Goal: Check status

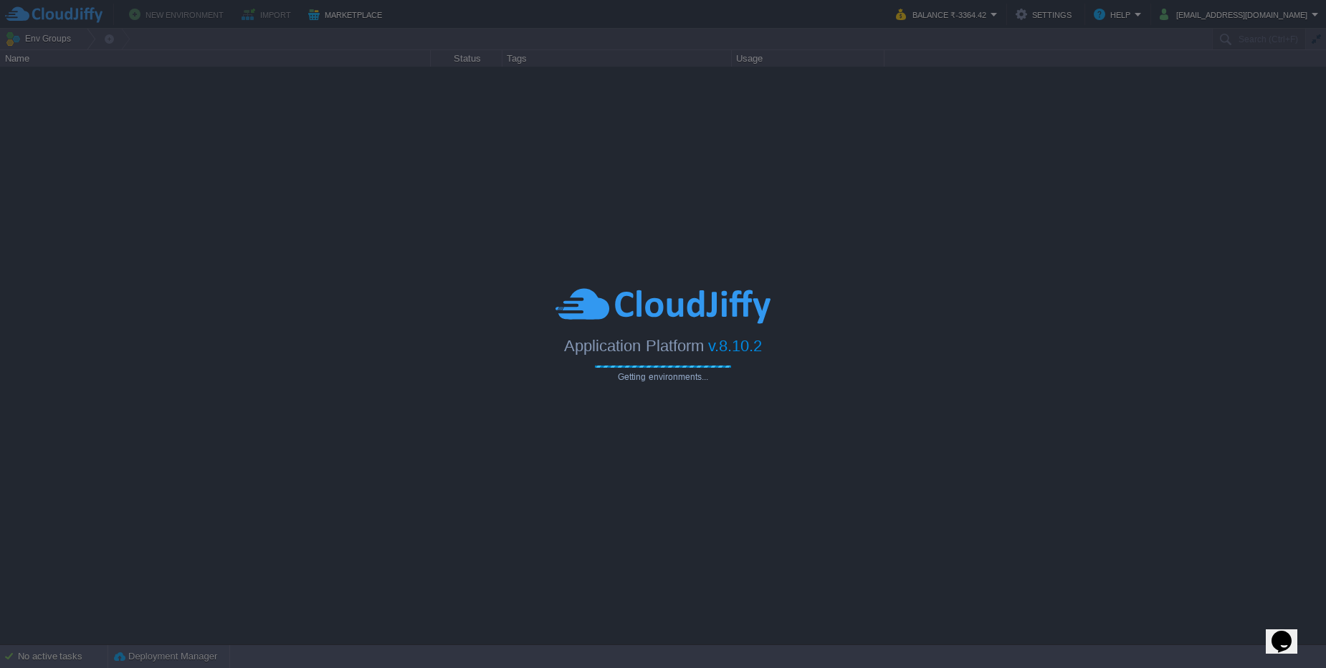
type input "Search (Ctrl+F)"
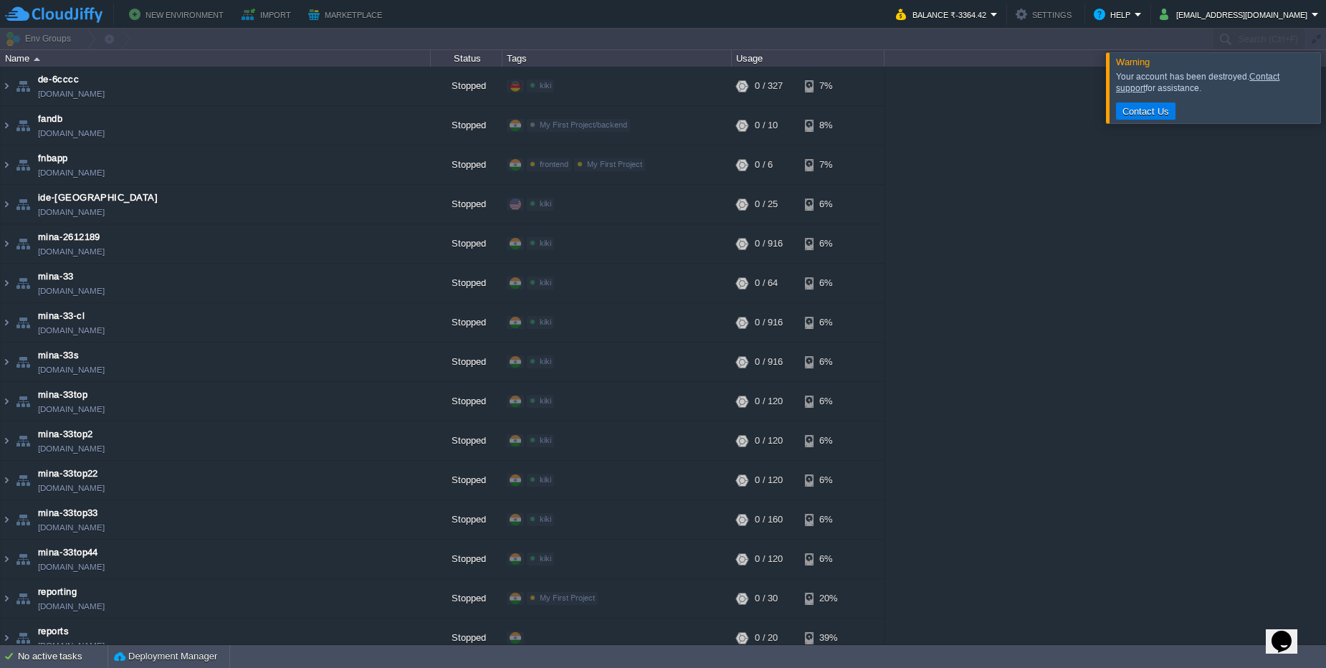
click at [1256, 34] on div at bounding box center [663, 39] width 1326 height 21
click at [1325, 84] on div at bounding box center [1343, 87] width 0 height 70
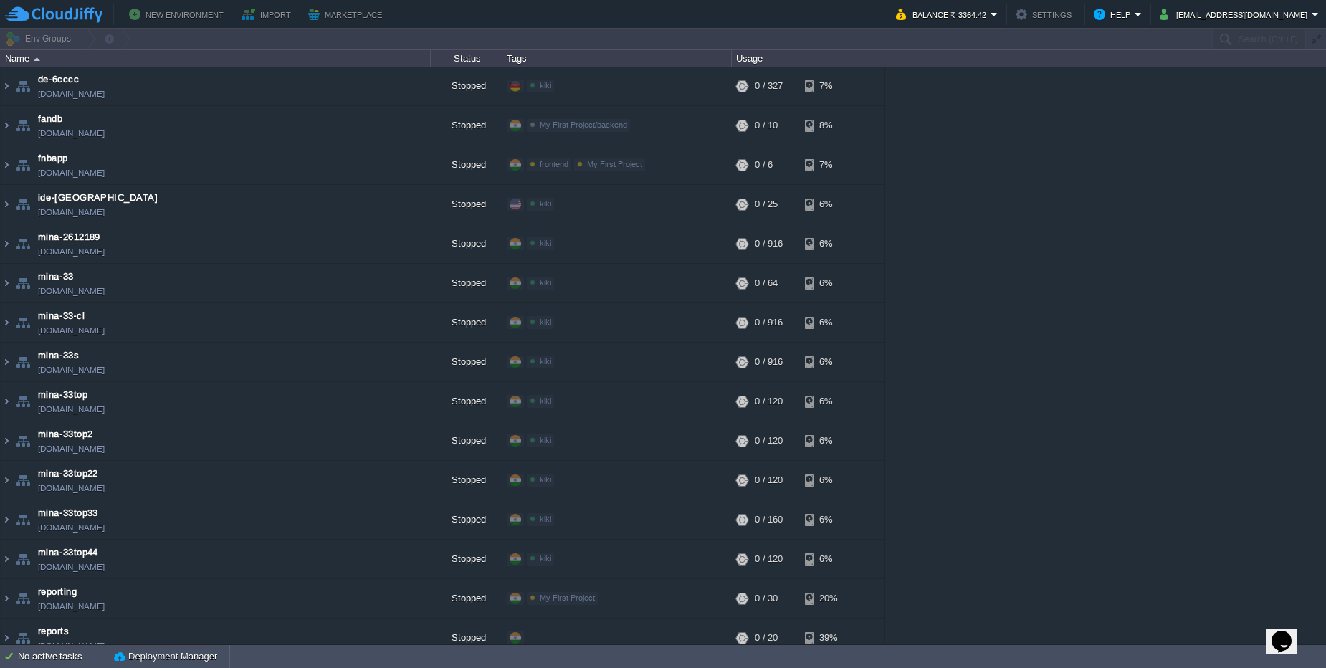
click at [1254, 32] on div at bounding box center [663, 39] width 1326 height 21
click at [1294, 132] on div "de-6cccc [DOMAIN_NAME] Stopped kiki Edit RAM 0% CPU 0% 0 / 327 7% fandb [DOMAIN…" at bounding box center [663, 356] width 1326 height 578
click at [1236, 34] on div at bounding box center [663, 39] width 1326 height 21
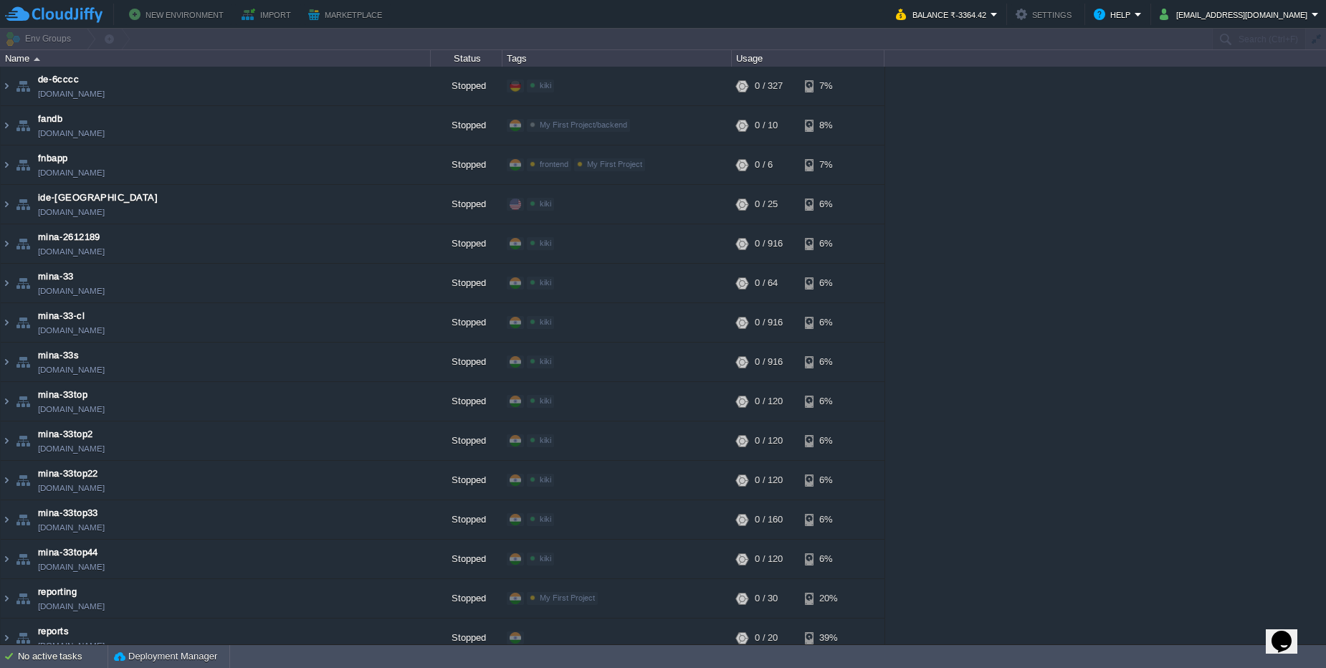
click at [1233, 38] on div at bounding box center [663, 39] width 1326 height 21
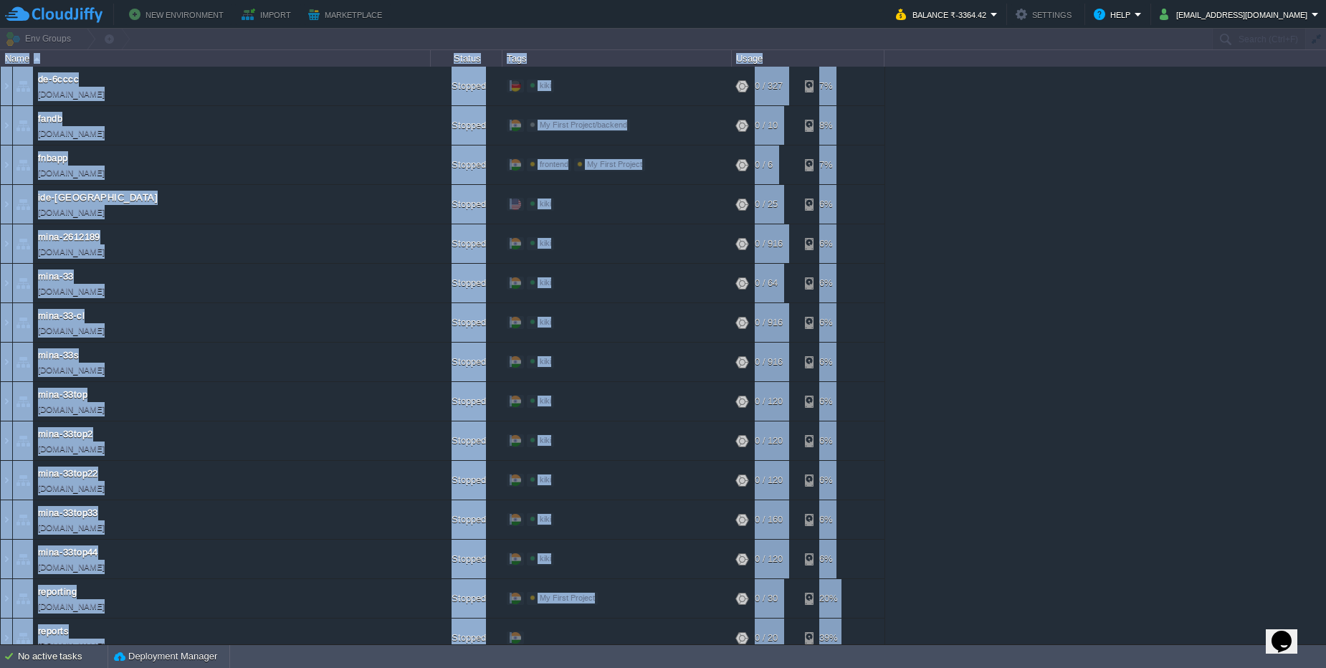
drag, startPoint x: 1233, startPoint y: 38, endPoint x: 1079, endPoint y: 89, distance: 162.9
click at [1079, 89] on div "Env Groups Search (Ctrl+F) auto-gen Name Status Tags Usage de-6cccc [DOMAIN_NAM…" at bounding box center [663, 337] width 1326 height 616
click at [1079, 89] on div "de-6cccc [DOMAIN_NAME] Stopped kiki Edit RAM 0% CPU 0% 0 / 327 7% fandb [DOMAIN…" at bounding box center [663, 356] width 1326 height 578
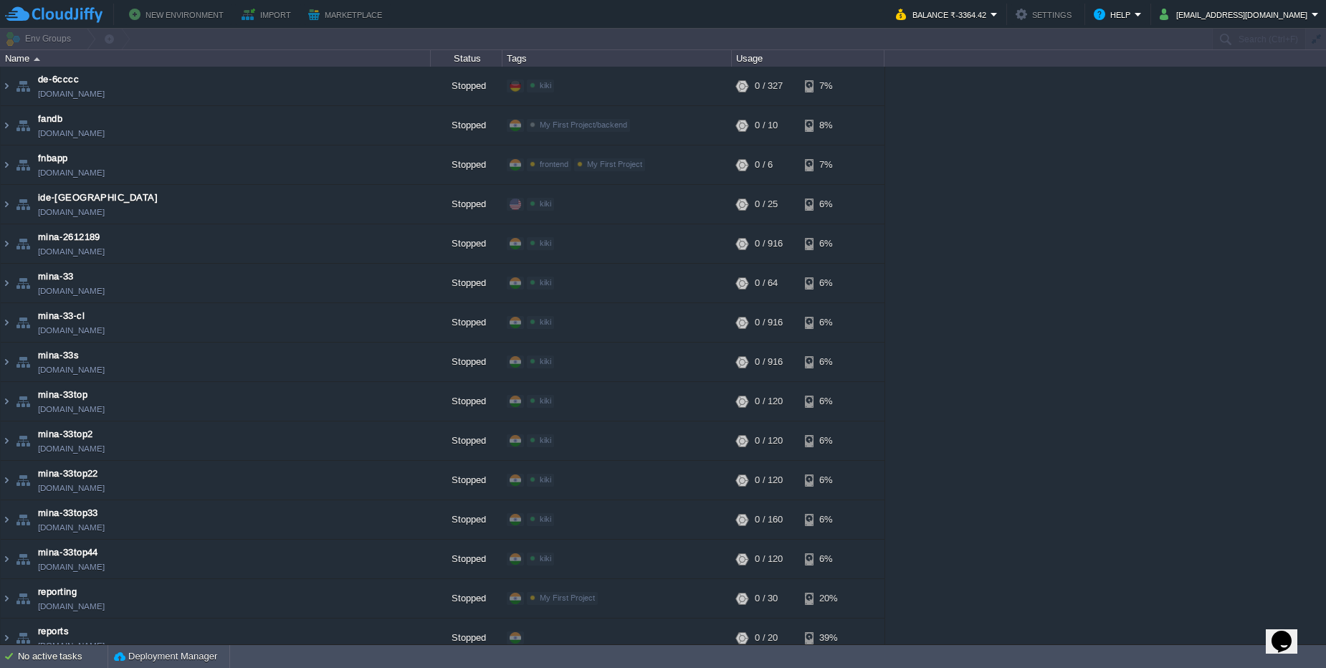
click at [1083, 117] on div "de-6cccc [DOMAIN_NAME] Stopped kiki Edit RAM 0% CPU 0% 0 / 327 7% fandb [DOMAIN…" at bounding box center [663, 356] width 1326 height 578
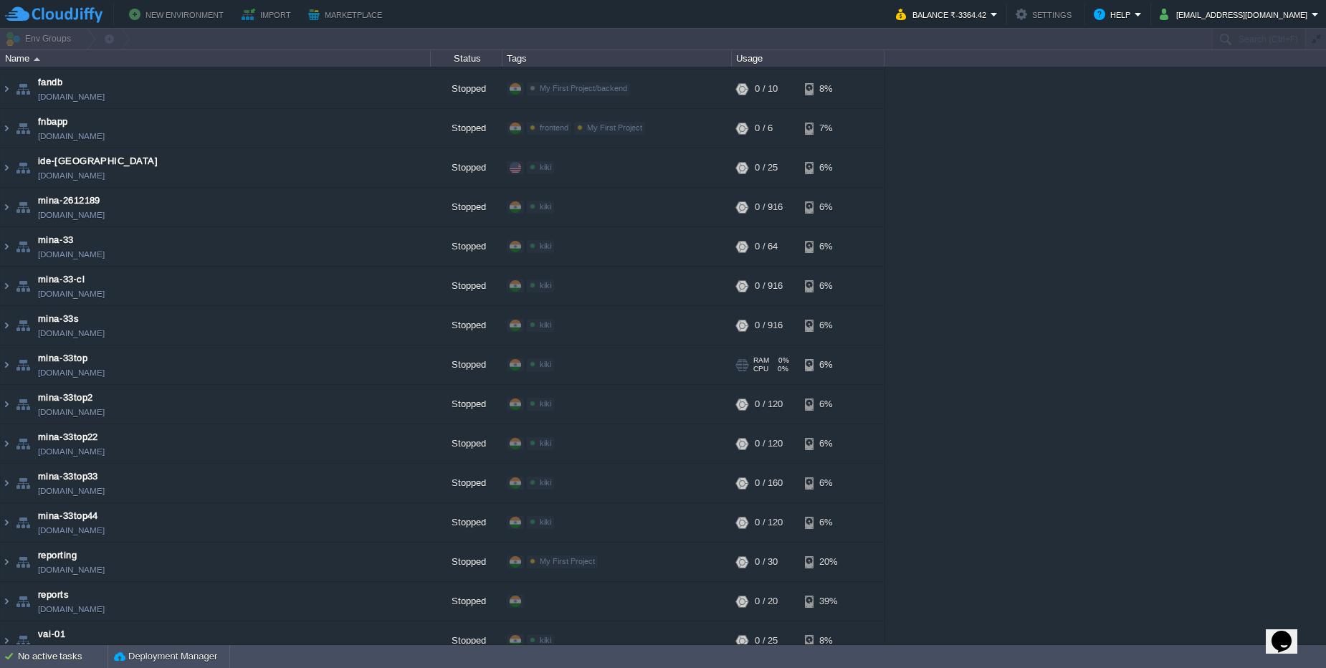
scroll to position [53, 0]
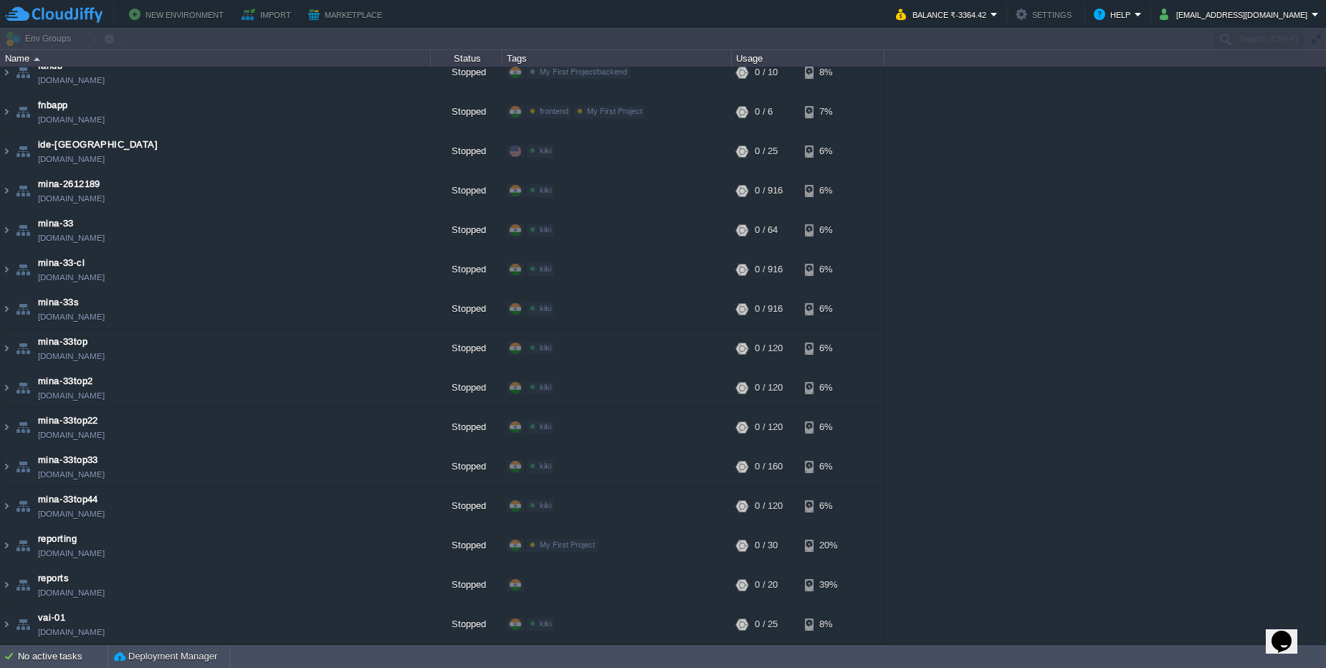
click at [1048, 148] on div "de-6cccc [DOMAIN_NAME] Stopped kiki Edit RAM 0% CPU 0% 0 / 327 7% fandb [DOMAIN…" at bounding box center [663, 356] width 1326 height 578
